Goal: Check status: Check status

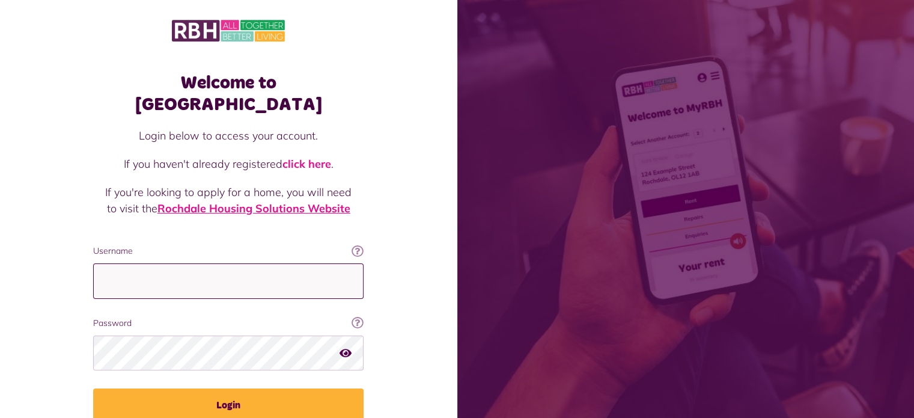
type input "**********"
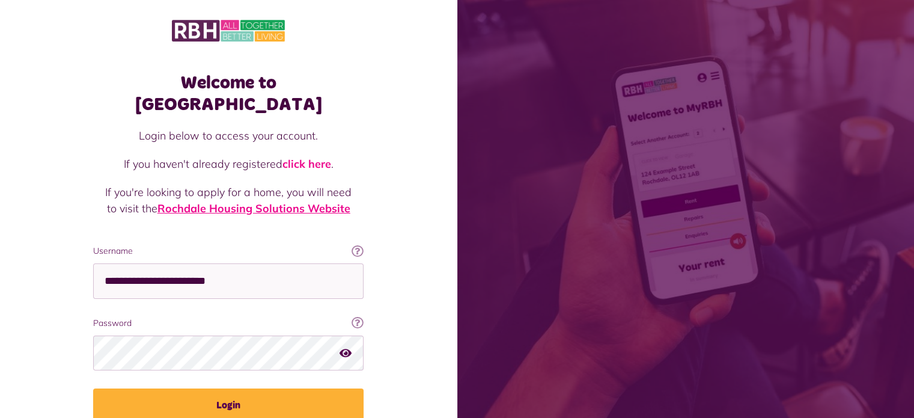
click at [259, 201] on link "Rochdale Housing Solutions Website" at bounding box center [253, 208] width 193 height 14
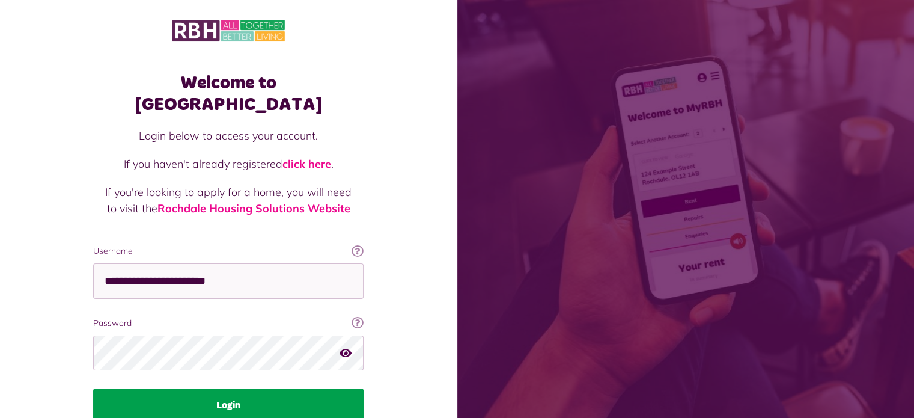
click at [222, 388] on button "Login" at bounding box center [228, 405] width 270 height 34
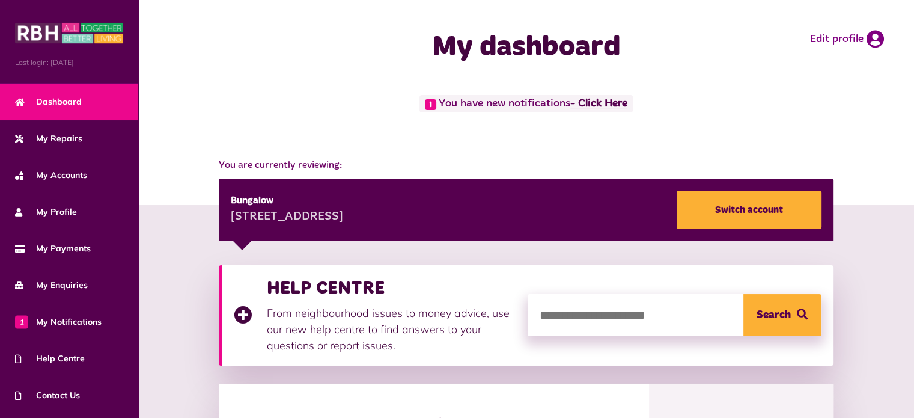
click at [598, 106] on link "- Click Here" at bounding box center [598, 104] width 57 height 11
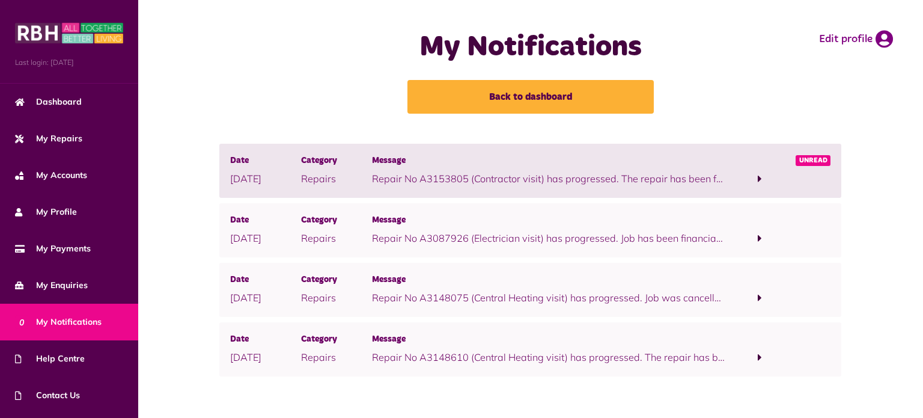
click at [754, 178] on span at bounding box center [760, 179] width 71 height 16
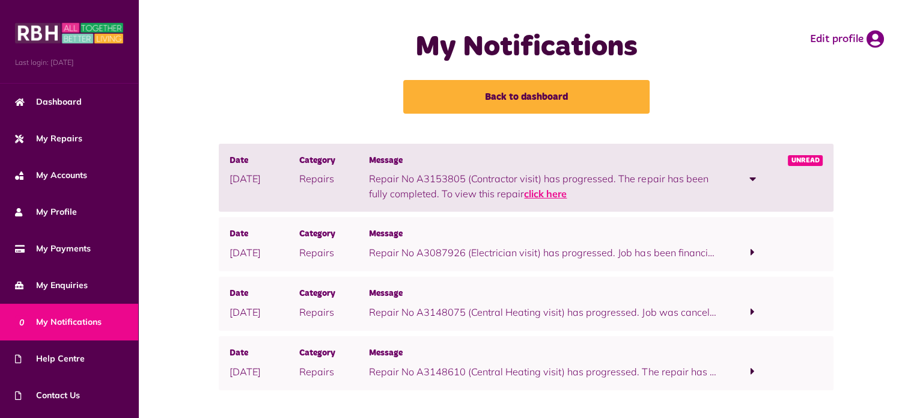
click at [552, 195] on link "click here" at bounding box center [545, 193] width 43 height 12
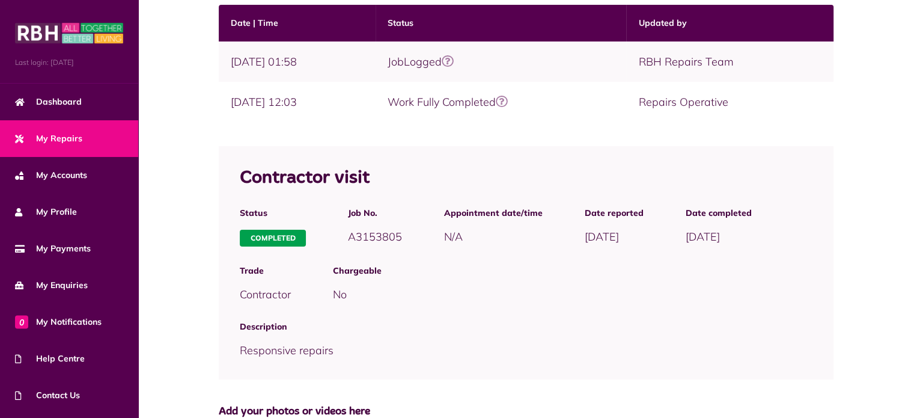
scroll to position [120, 0]
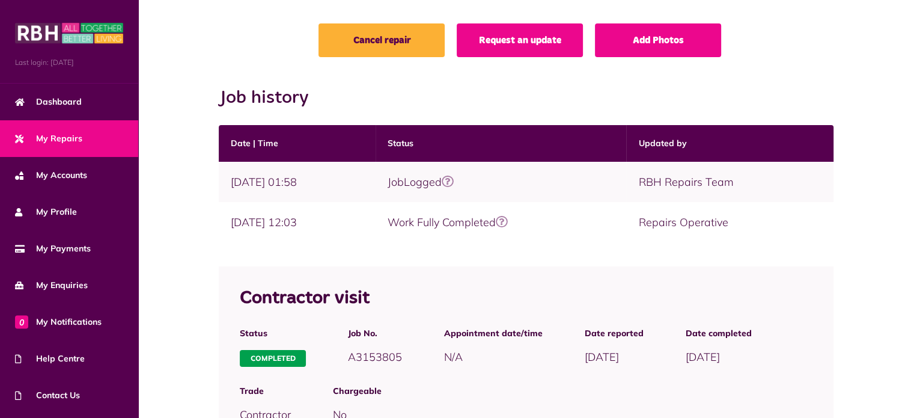
click at [508, 221] on icon at bounding box center [502, 222] width 12 height 12
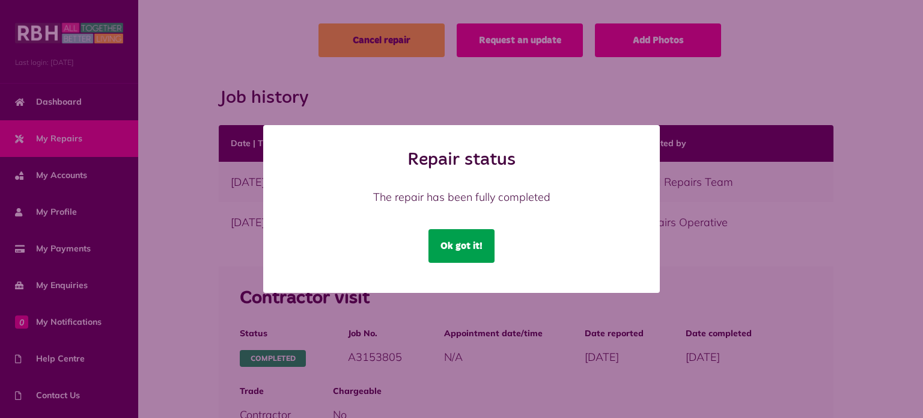
click at [474, 236] on button "Ok got it!" at bounding box center [461, 246] width 66 height 34
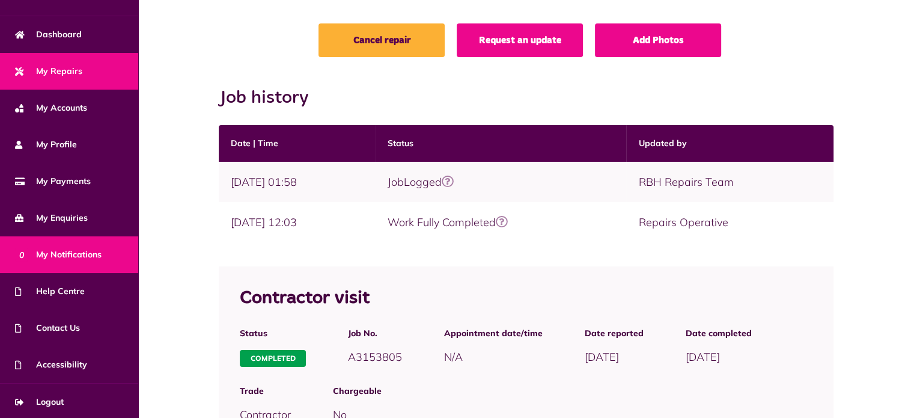
scroll to position [68, 0]
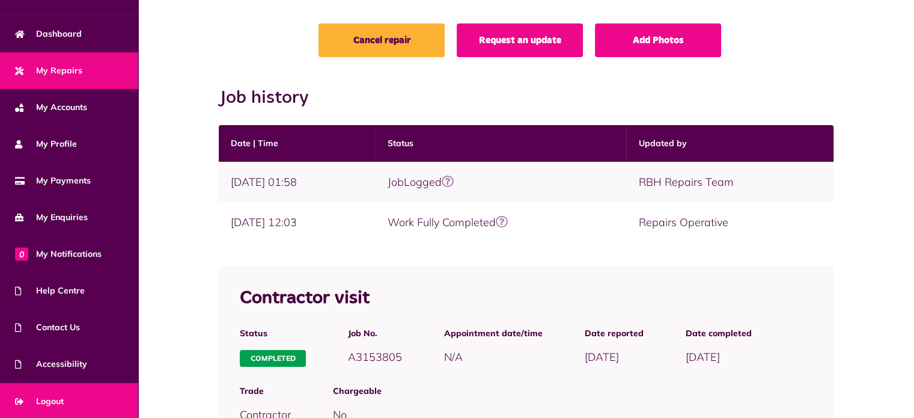
click at [58, 389] on link "Logout" at bounding box center [69, 401] width 138 height 37
